Goal: Check status: Check status

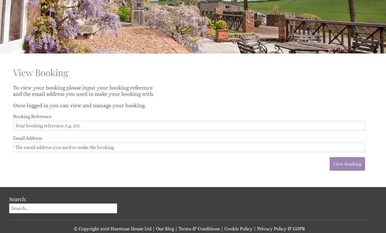
scroll to position [94, 0]
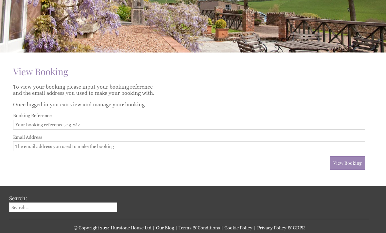
click at [45, 124] on input "Booking Reference" at bounding box center [189, 125] width 352 height 10
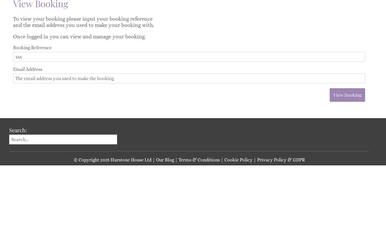
type input "166"
click at [69, 141] on input "Email Address" at bounding box center [189, 146] width 352 height 10
type input "[EMAIL_ADDRESS][DOMAIN_NAME]"
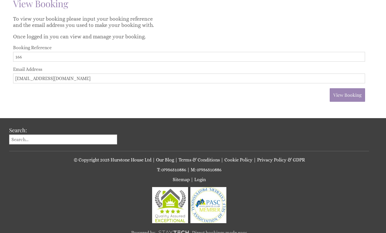
click at [353, 98] on span "View Booking" at bounding box center [348, 95] width 28 height 6
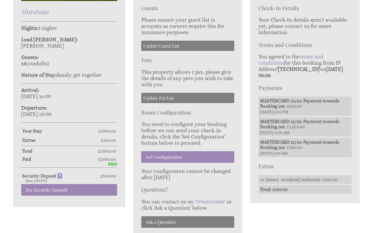
scroll to position [253, 0]
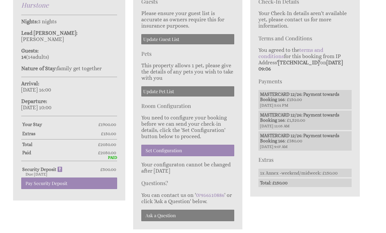
click at [203, 145] on link "Set Configuration" at bounding box center [187, 150] width 93 height 11
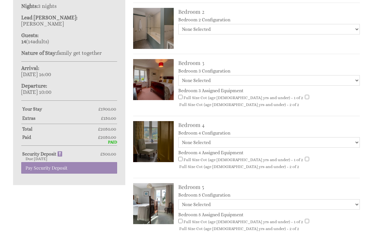
scroll to position [269, 0]
click at [357, 137] on select "None Selected Twin Room" at bounding box center [269, 142] width 182 height 10
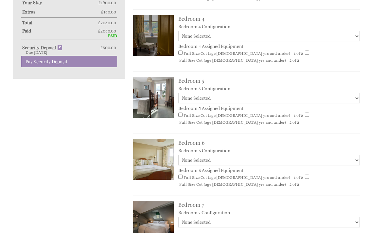
scroll to position [374, 0]
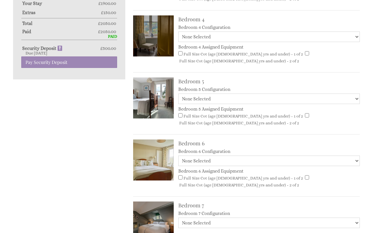
click at [353, 217] on select "None Selected Twin Room (2x single beds) zip and link (double bed)" at bounding box center [269, 222] width 182 height 10
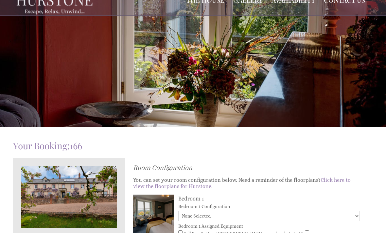
scroll to position [0, 0]
